Goal: Transaction & Acquisition: Purchase product/service

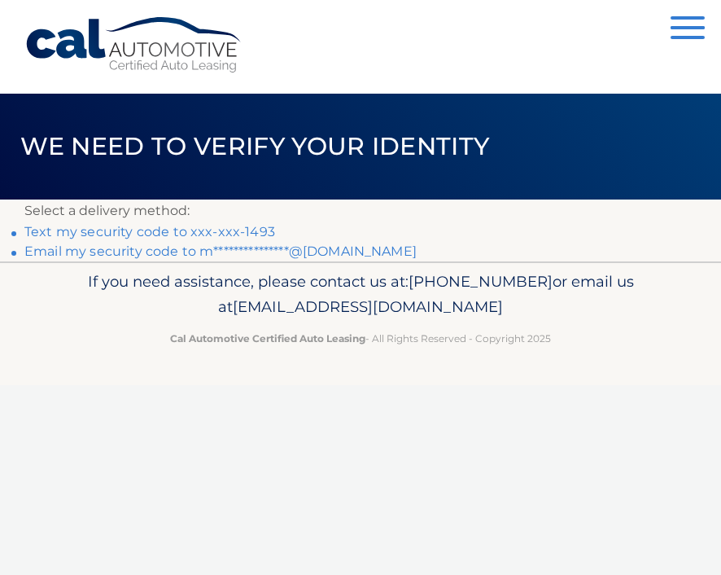
click at [151, 231] on link "Text my security code to xxx-xxx-1493" at bounding box center [149, 231] width 251 height 15
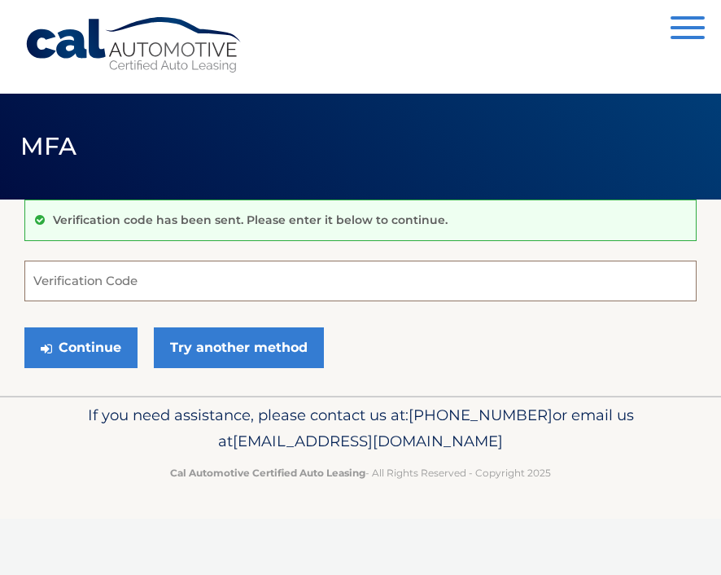
click at [118, 283] on input "Verification Code" at bounding box center [360, 281] width 672 height 41
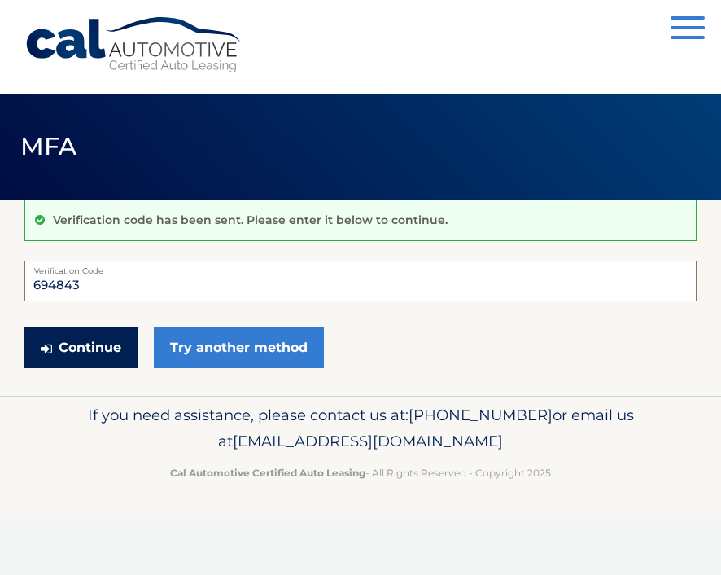
type input "694843"
click at [62, 339] on button "Continue" at bounding box center [80, 347] width 113 height 41
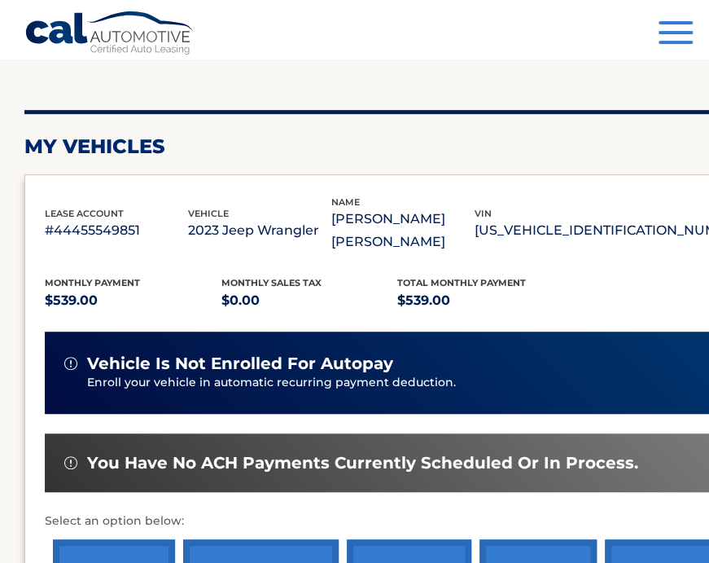
scroll to position [244, 0]
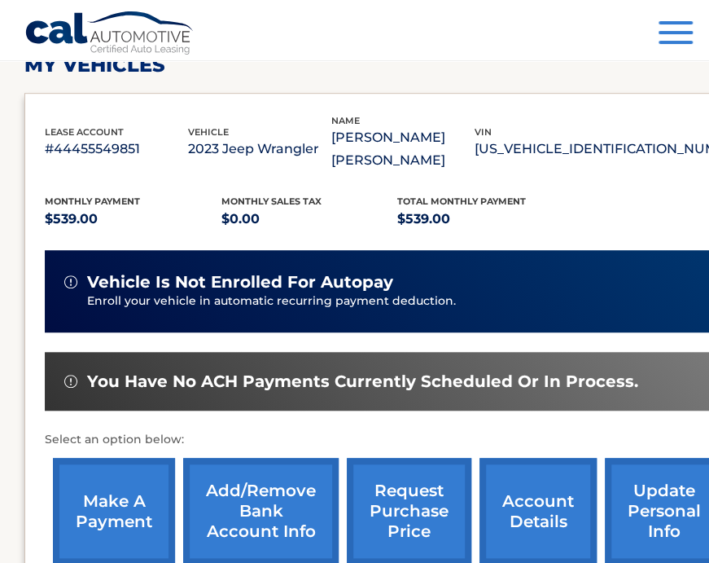
drag, startPoint x: 115, startPoint y: 497, endPoint x: 147, endPoint y: 492, distance: 32.1
click at [115, 497] on link "make a payment" at bounding box center [114, 511] width 122 height 107
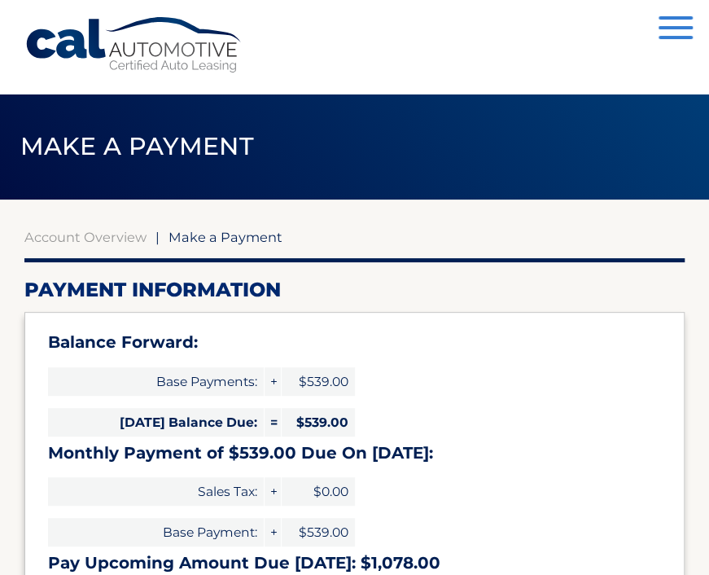
select select "YjcxY2JmZTgtNjY1OS00YTU0LWFmNWUtNmE0YzA0NWM2ZjRk"
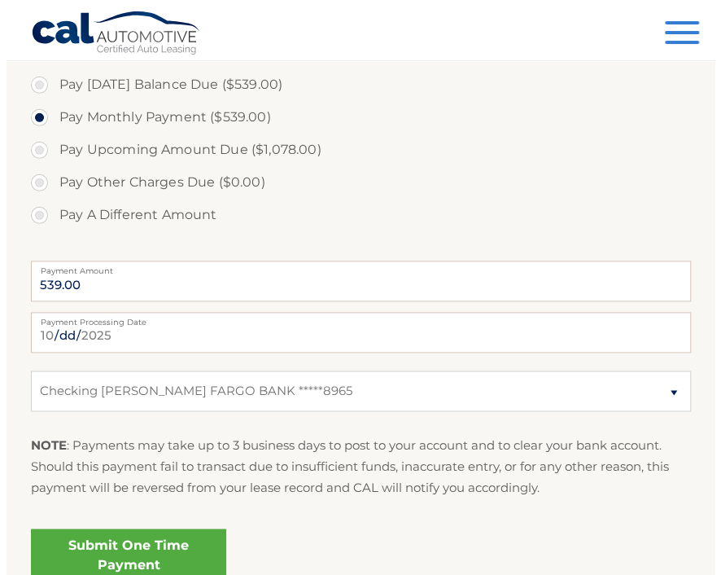
scroll to position [651, 0]
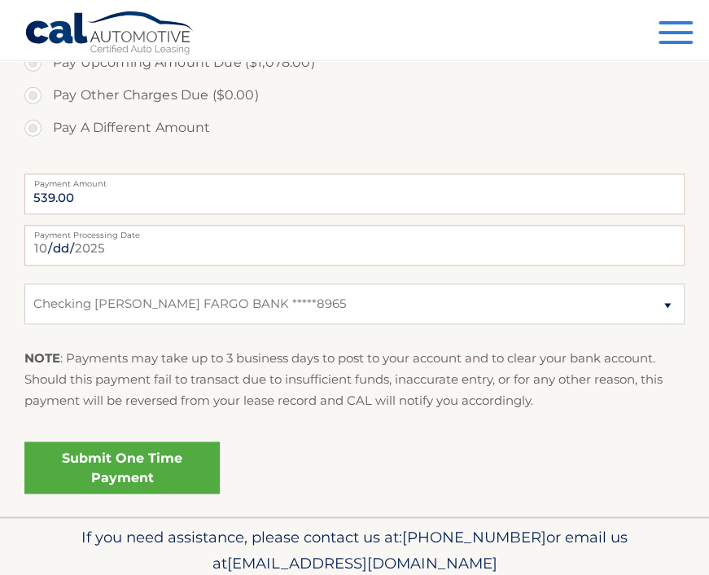
click at [133, 475] on link "Submit One Time Payment" at bounding box center [121, 467] width 195 height 52
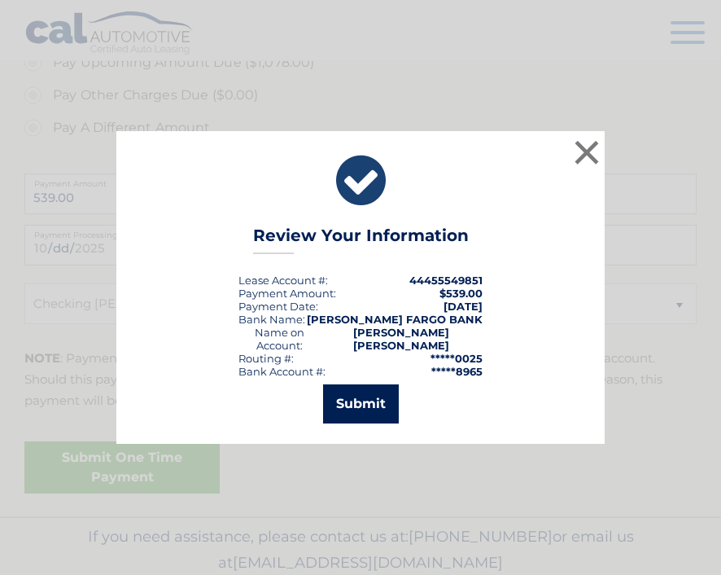
click at [348, 392] on button "Submit" at bounding box center [361, 403] width 76 height 39
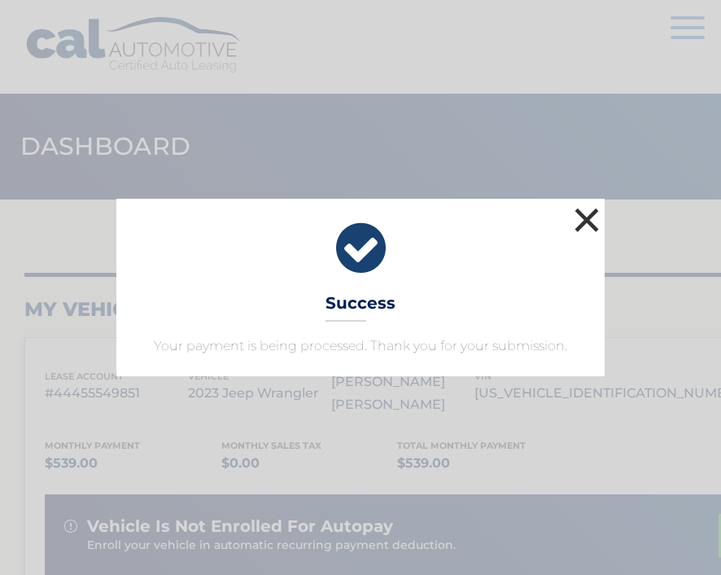
click at [591, 217] on button "×" at bounding box center [587, 220] width 33 height 33
